Goal: Task Accomplishment & Management: Manage account settings

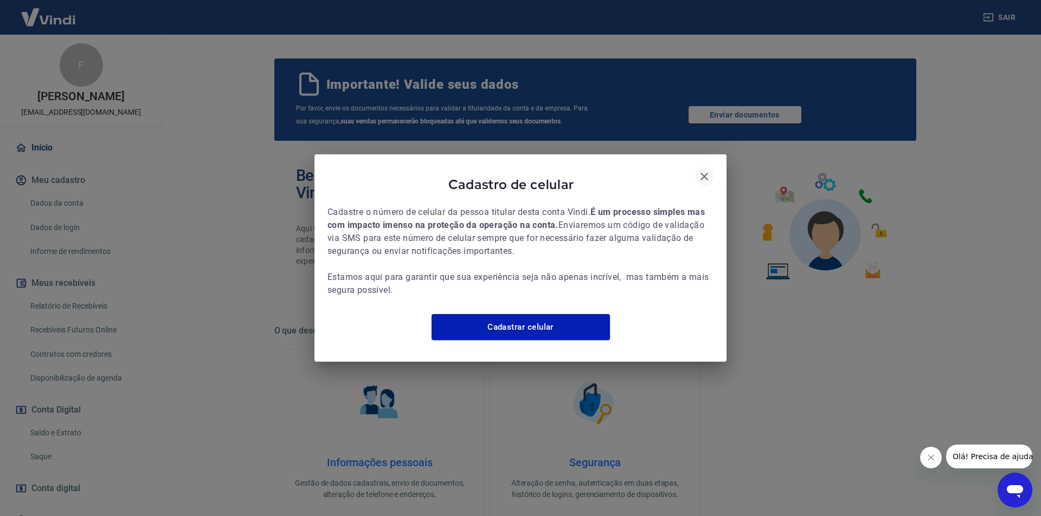
click at [700, 170] on icon "button" at bounding box center [704, 176] width 13 height 13
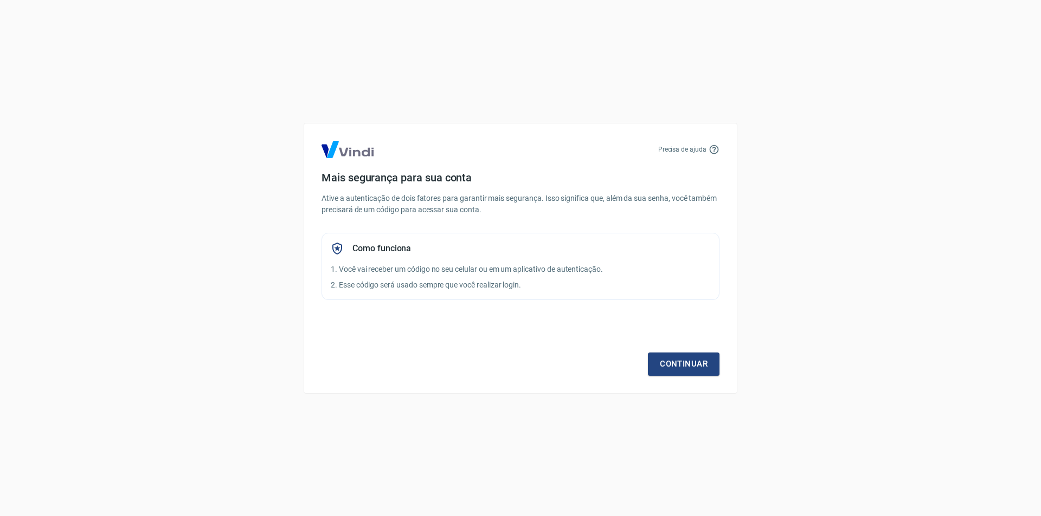
click at [197, 3] on div "Precisa de ajuda Mais segurança para sua conta Ative a autenticação de dois fat…" at bounding box center [520, 258] width 1041 height 516
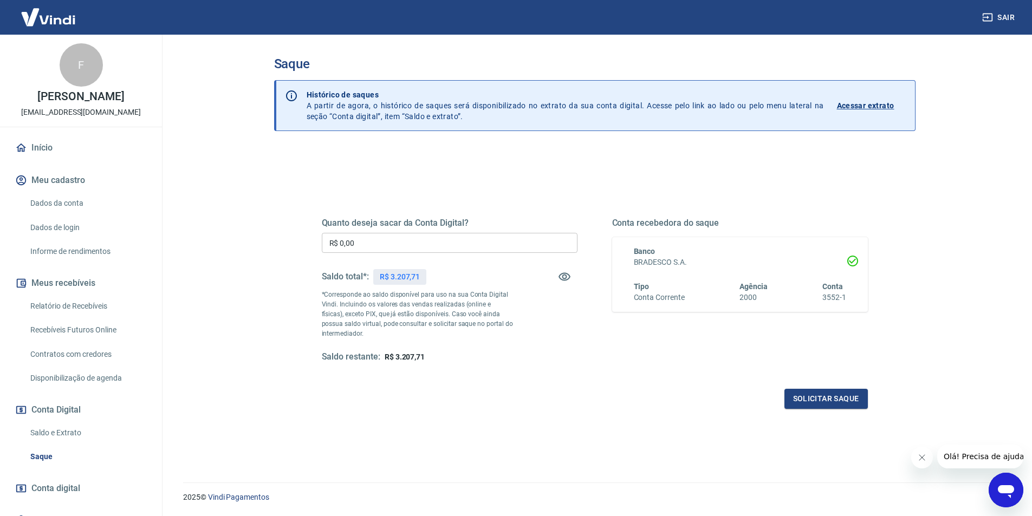
click at [375, 234] on input "R$ 0,00" at bounding box center [450, 243] width 256 height 20
type input "R$ 3.207,71"
click at [380, 224] on h5 "Quanto deseja sacar da Conta Digital?" at bounding box center [450, 223] width 256 height 11
click at [830, 404] on button "Solicitar saque" at bounding box center [826, 399] width 83 height 20
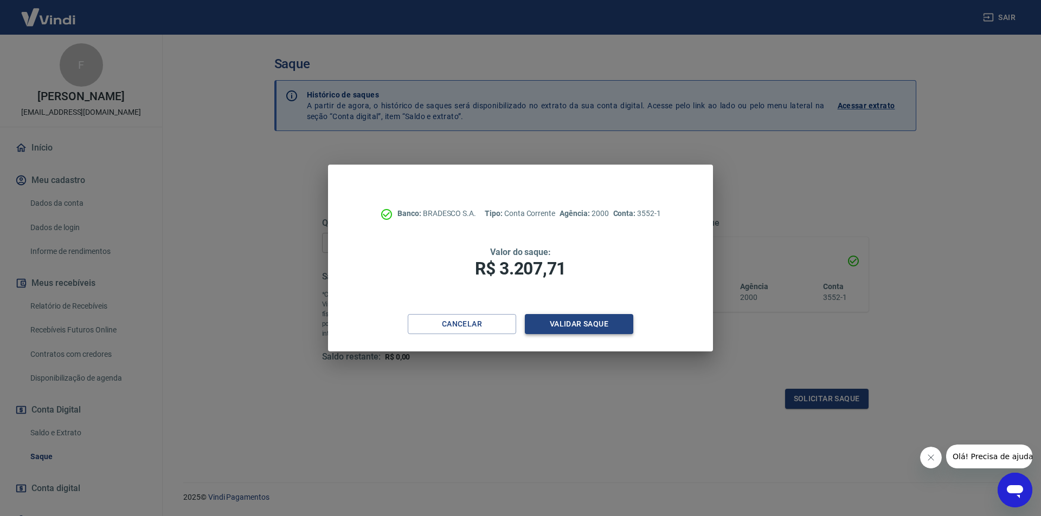
click at [576, 317] on button "Validar saque" at bounding box center [579, 324] width 108 height 20
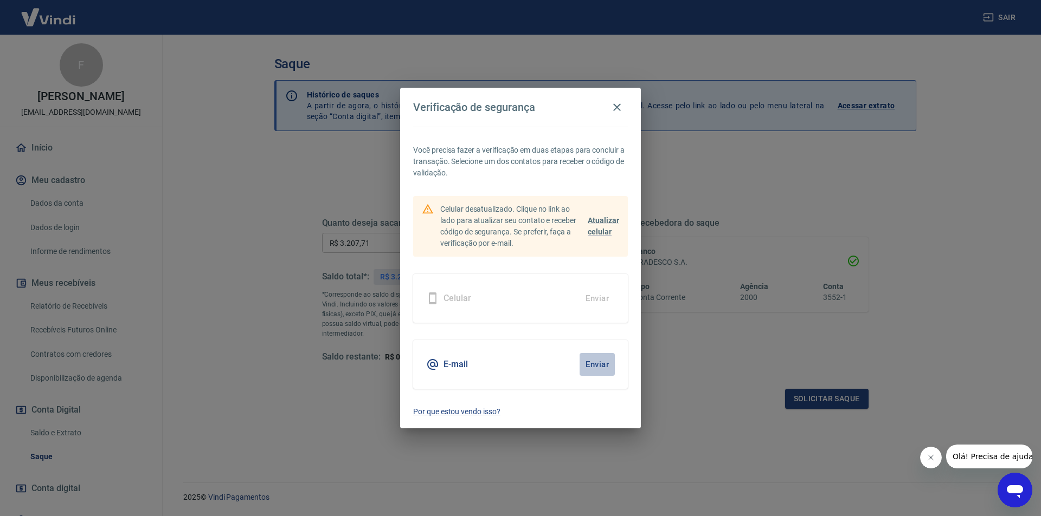
click at [595, 361] on button "Enviar" at bounding box center [596, 364] width 35 height 23
click at [598, 365] on button "Enviar" at bounding box center [596, 364] width 35 height 23
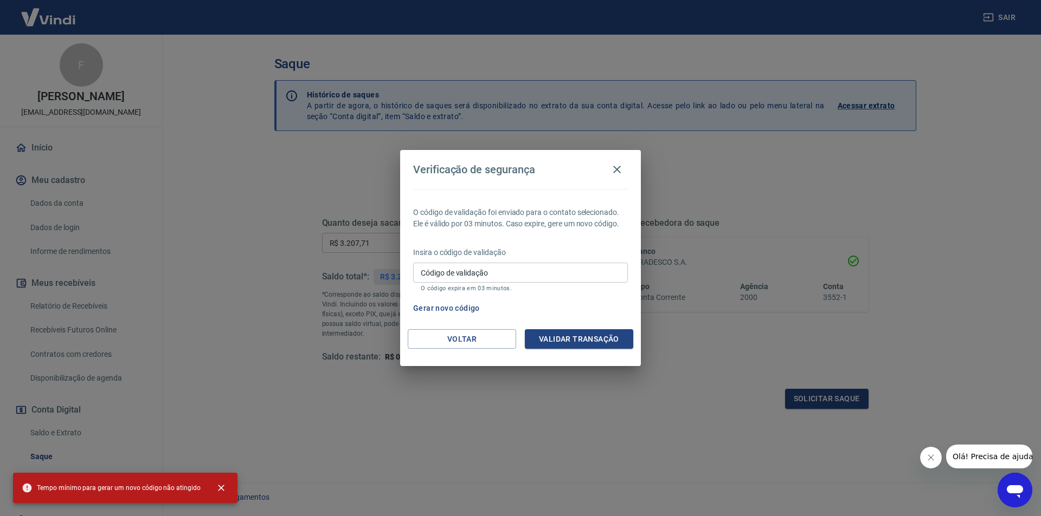
drag, startPoint x: 483, startPoint y: 273, endPoint x: 490, endPoint y: 278, distance: 8.5
click at [483, 273] on div "Código de validação Código de validação O código expira em 03 minutos." at bounding box center [520, 277] width 215 height 29
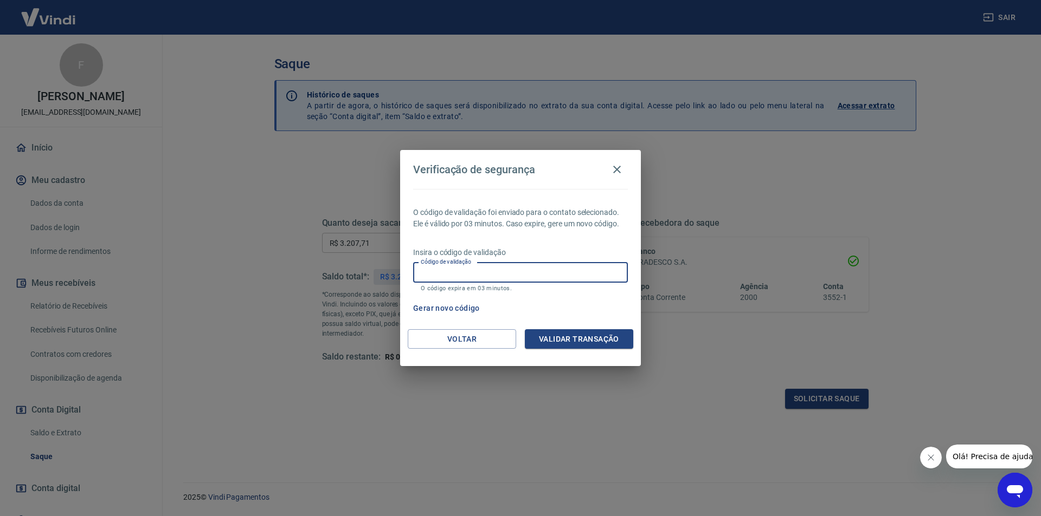
paste input "447370"
type input "447370"
click at [586, 343] on button "Validar transação" at bounding box center [579, 340] width 108 height 20
